Goal: Find specific page/section

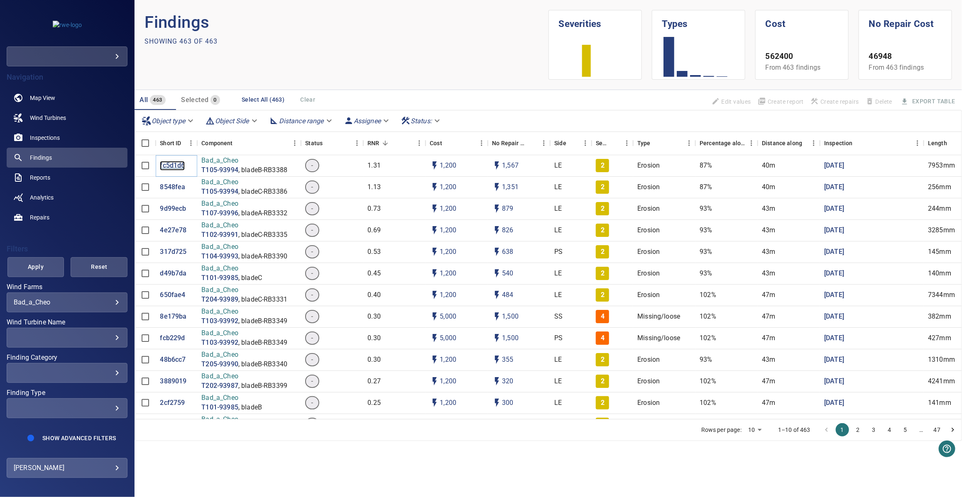
click at [172, 164] on p "fc5d1d6" at bounding box center [172, 166] width 25 height 10
